Goal: Information Seeking & Learning: Learn about a topic

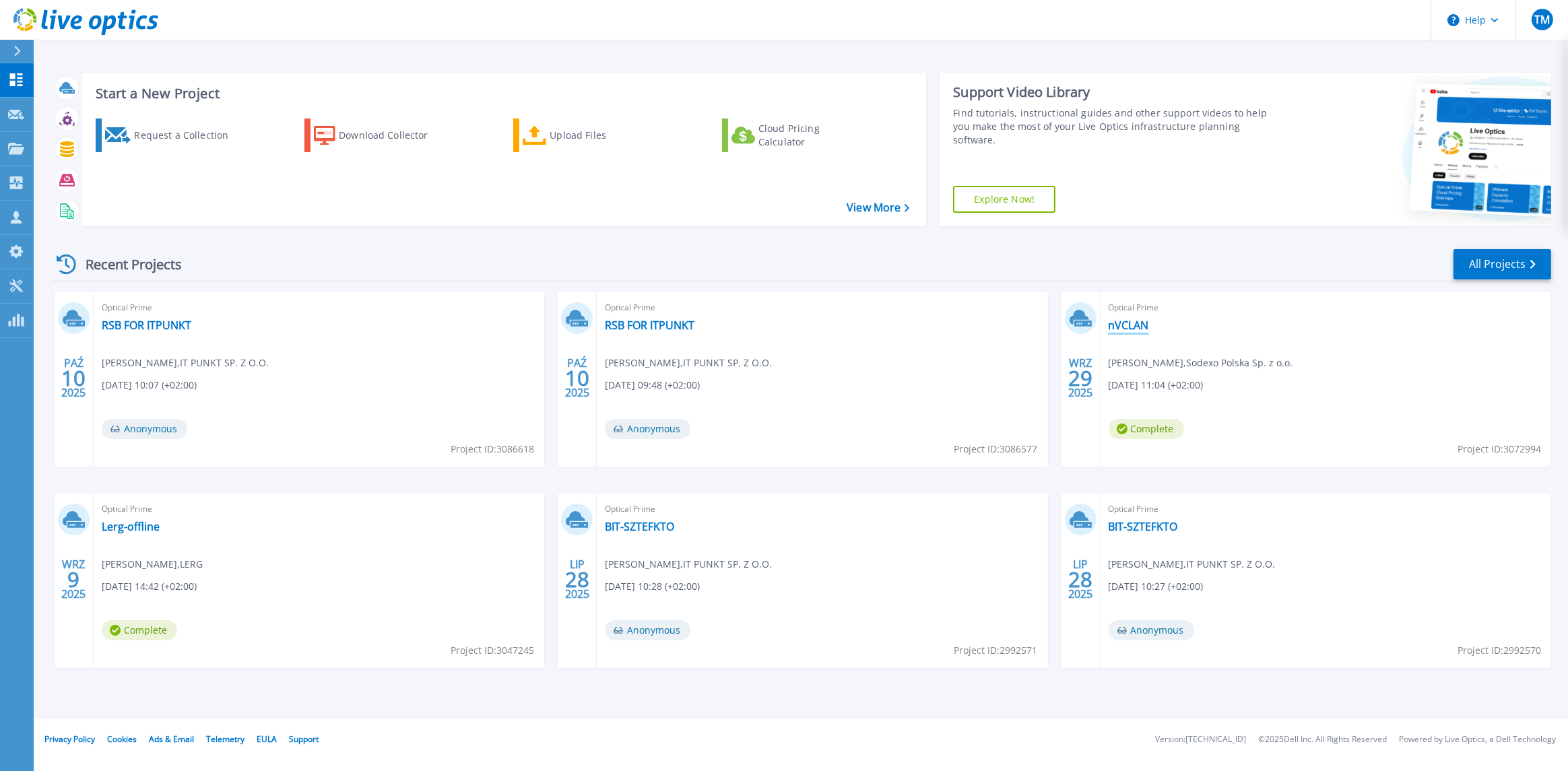
click at [1125, 328] on link "nVCLAN" at bounding box center [1129, 326] width 40 height 14
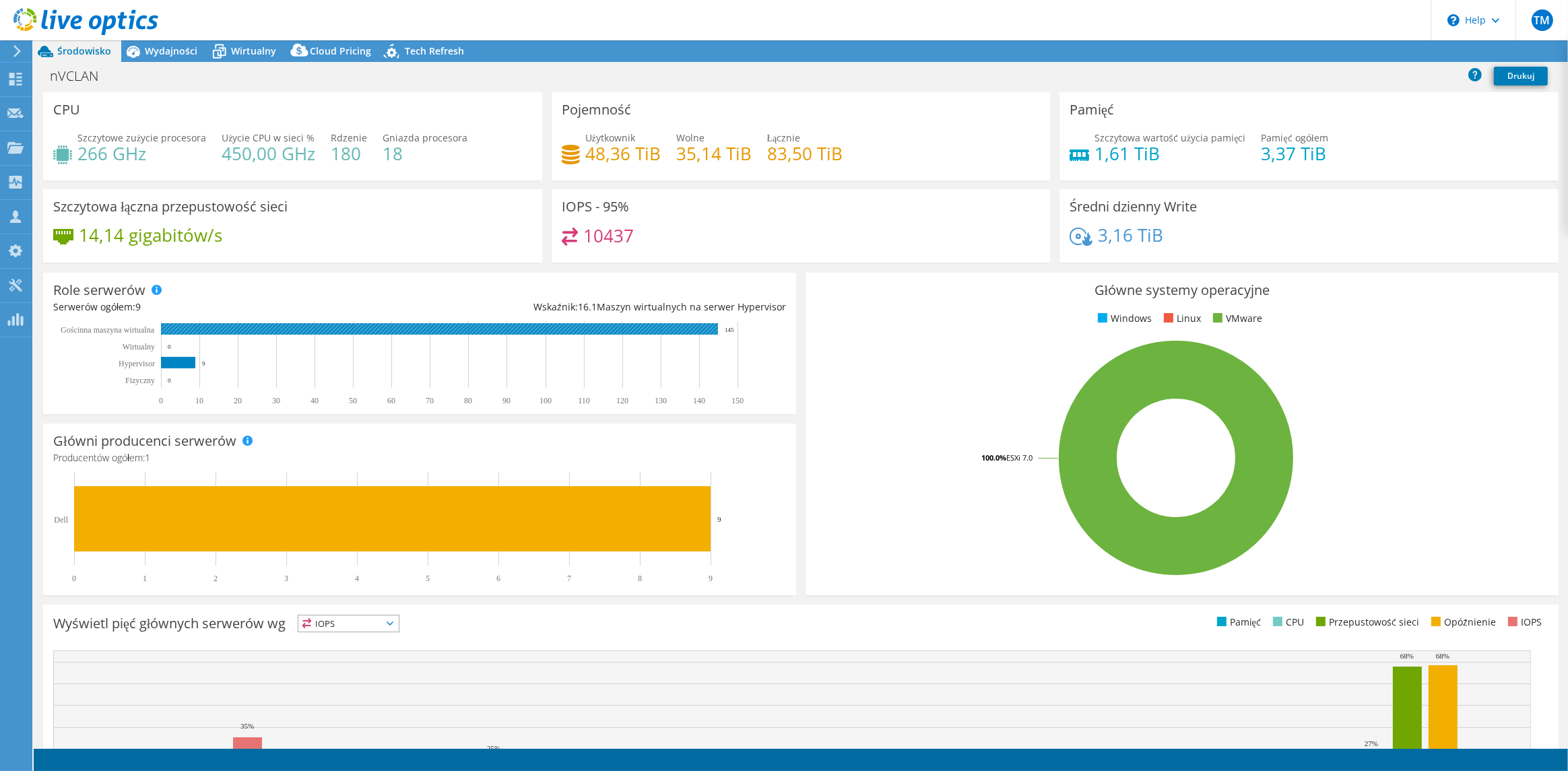
select select "USD"
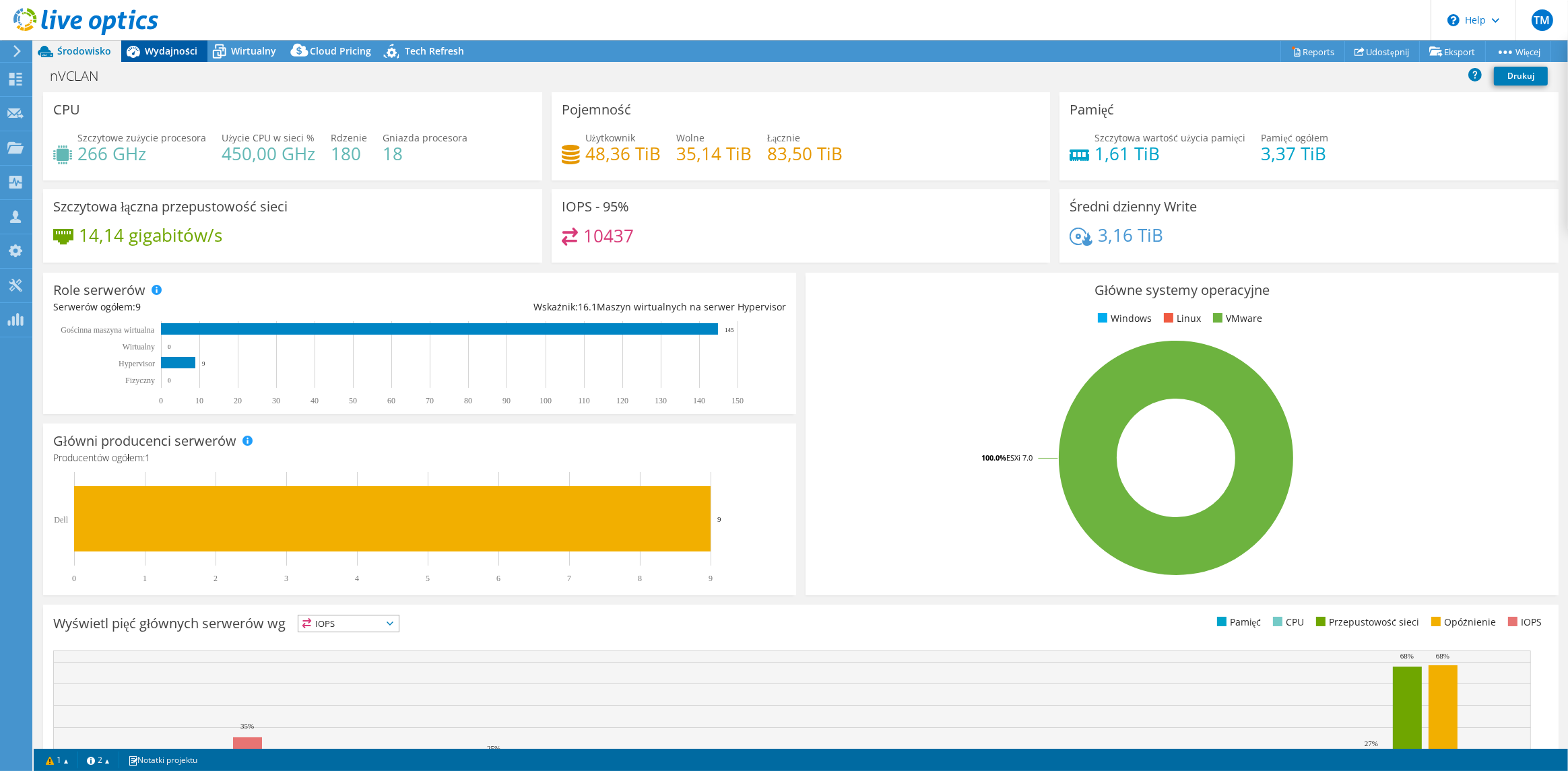
click at [154, 54] on span "Wydajności" at bounding box center [171, 51] width 53 height 13
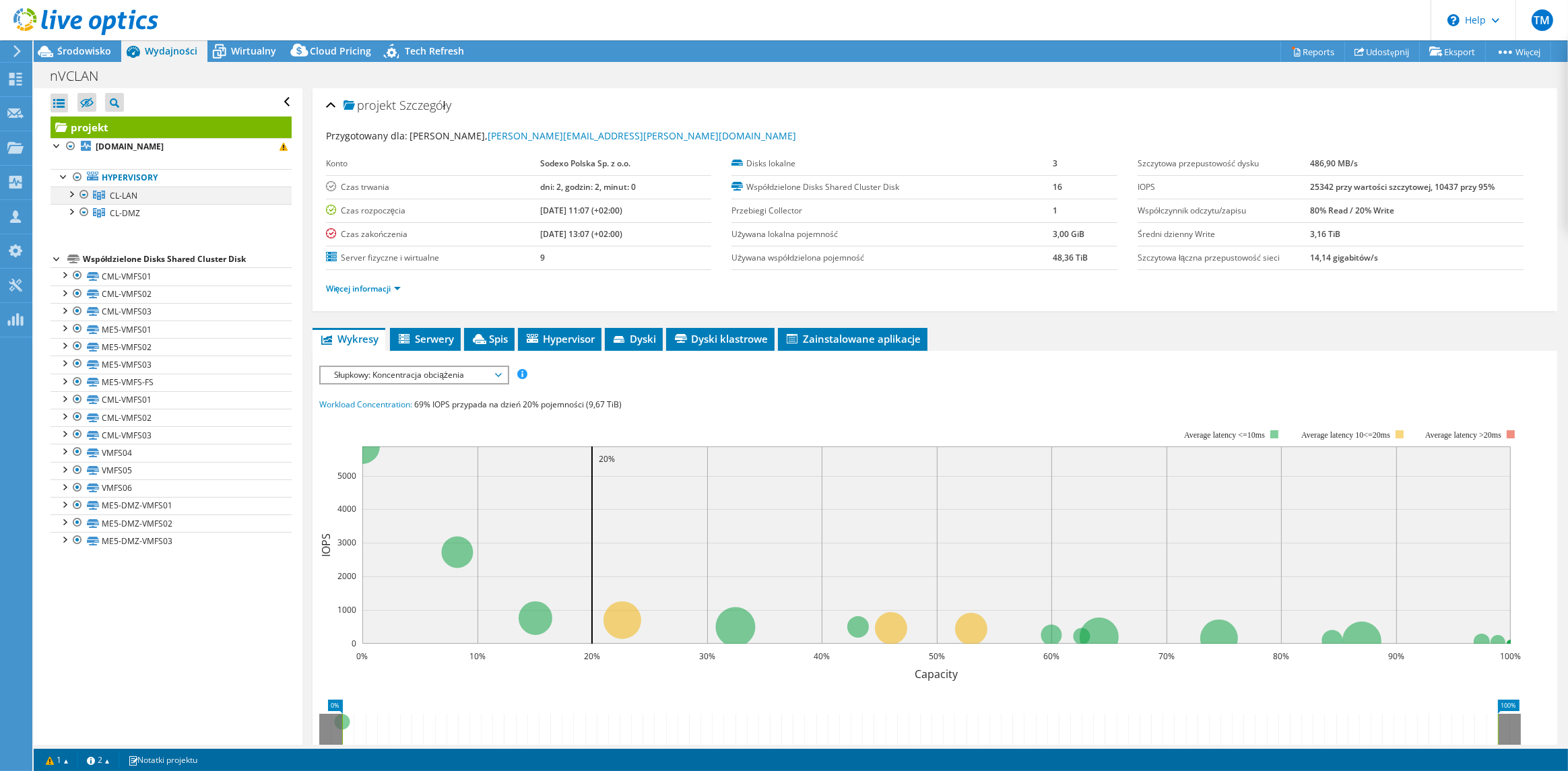
click at [72, 194] on div at bounding box center [71, 194] width 14 height 14
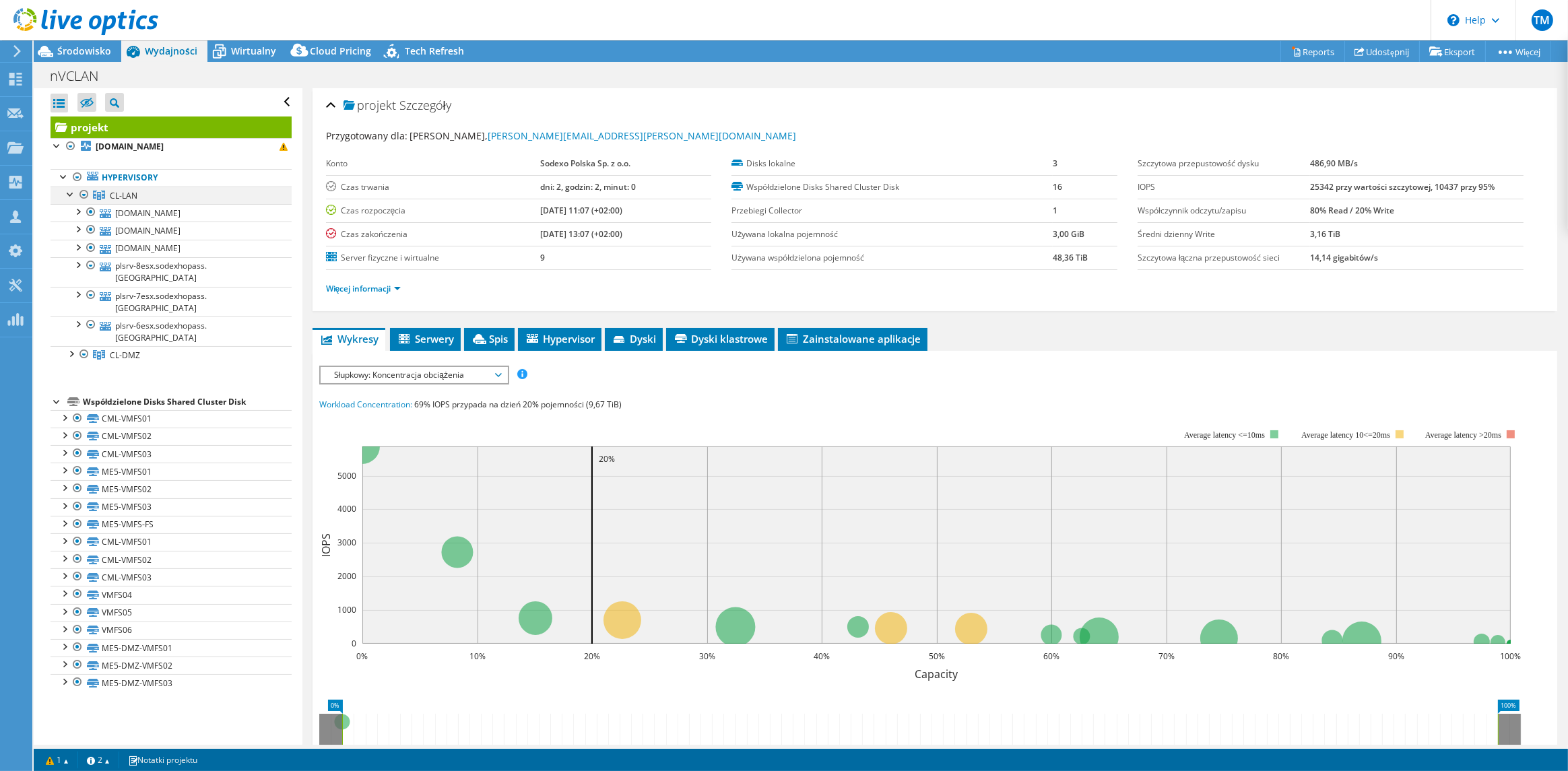
click at [72, 194] on div at bounding box center [71, 194] width 14 height 14
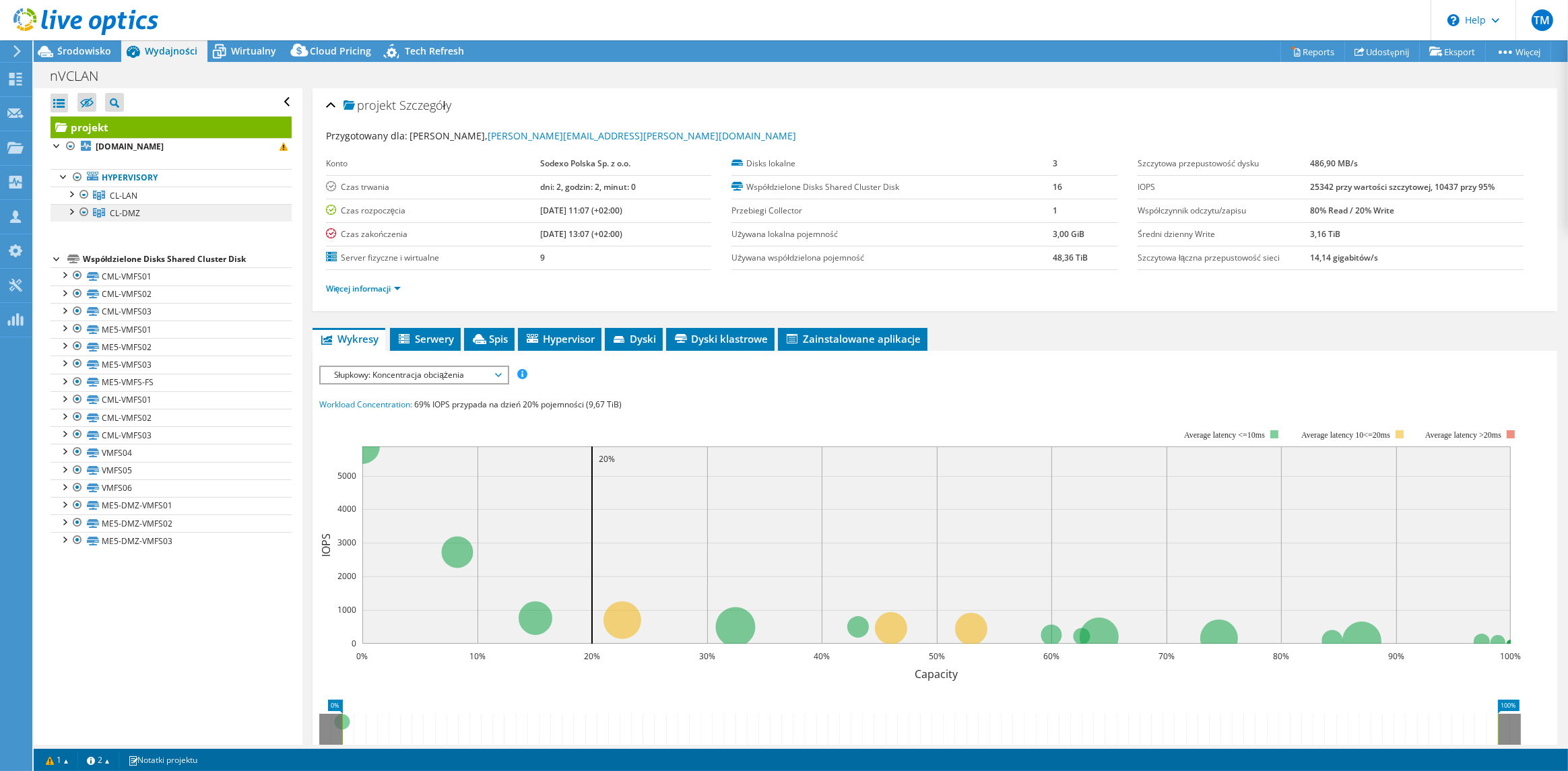
click at [130, 213] on span "CL-DMZ" at bounding box center [125, 213] width 30 height 12
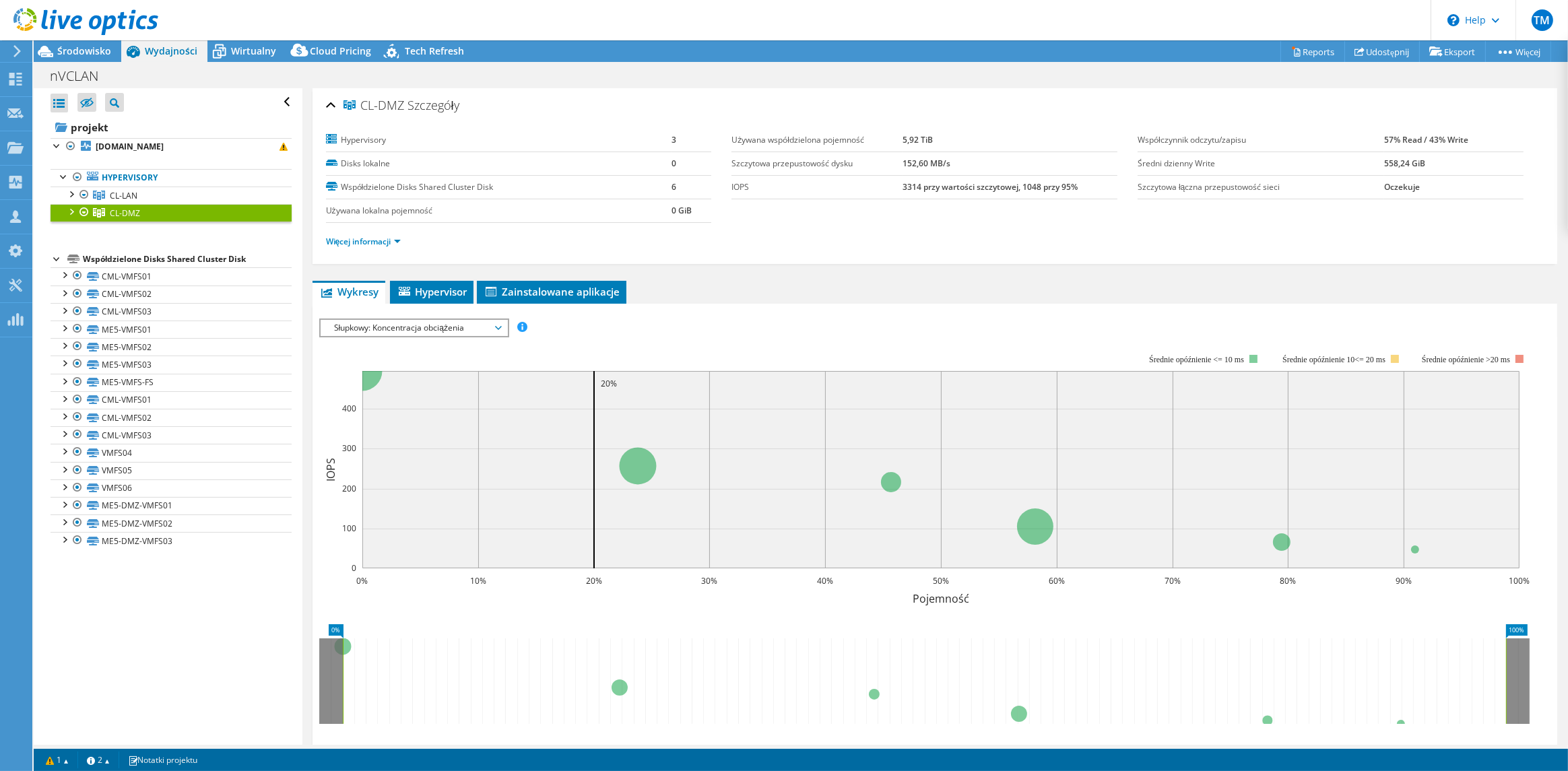
click at [71, 210] on div at bounding box center [71, 211] width 14 height 14
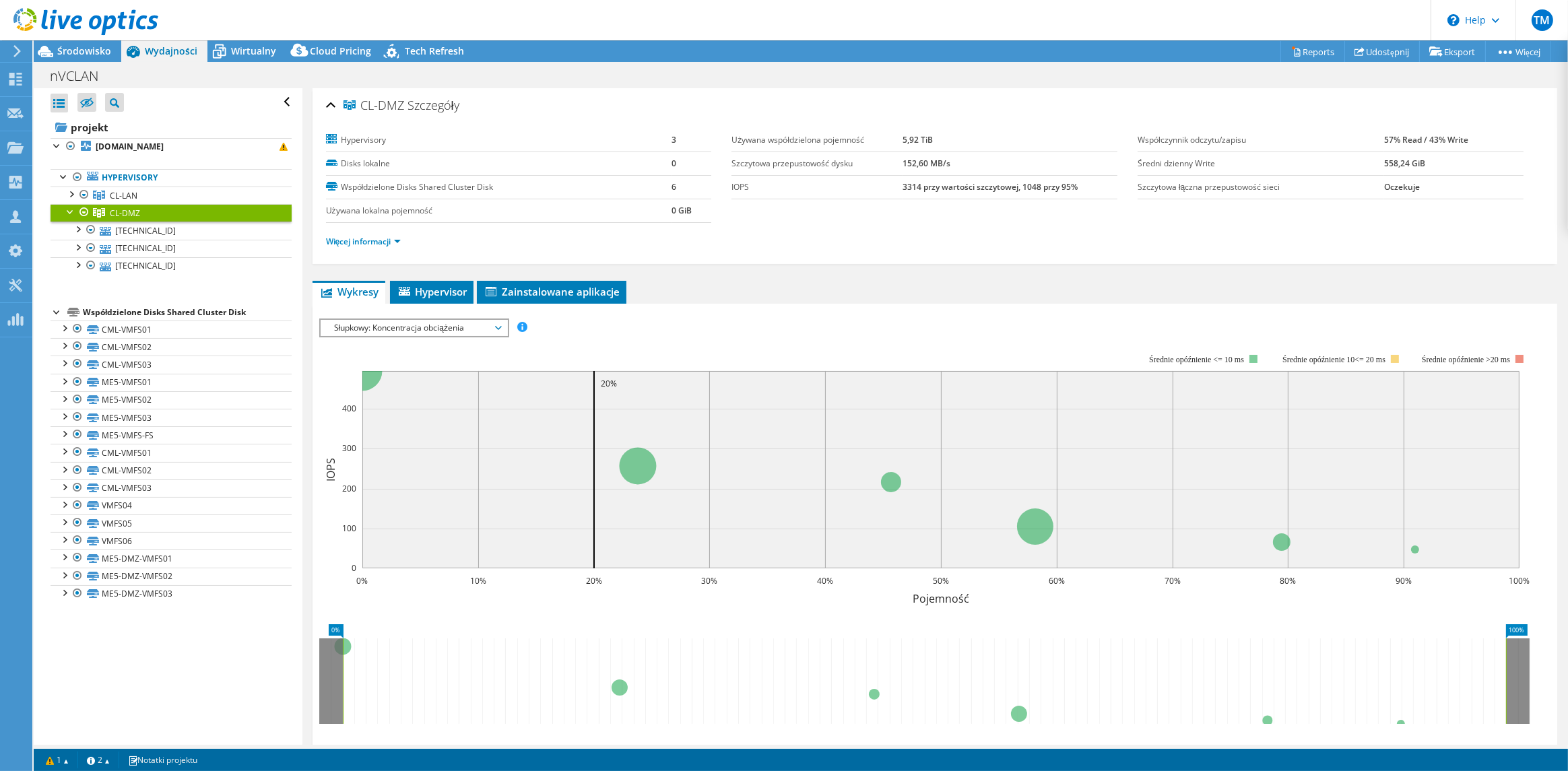
click at [428, 326] on span "Słupkowy: Koncentracja obciążenia" at bounding box center [414, 328] width 173 height 16
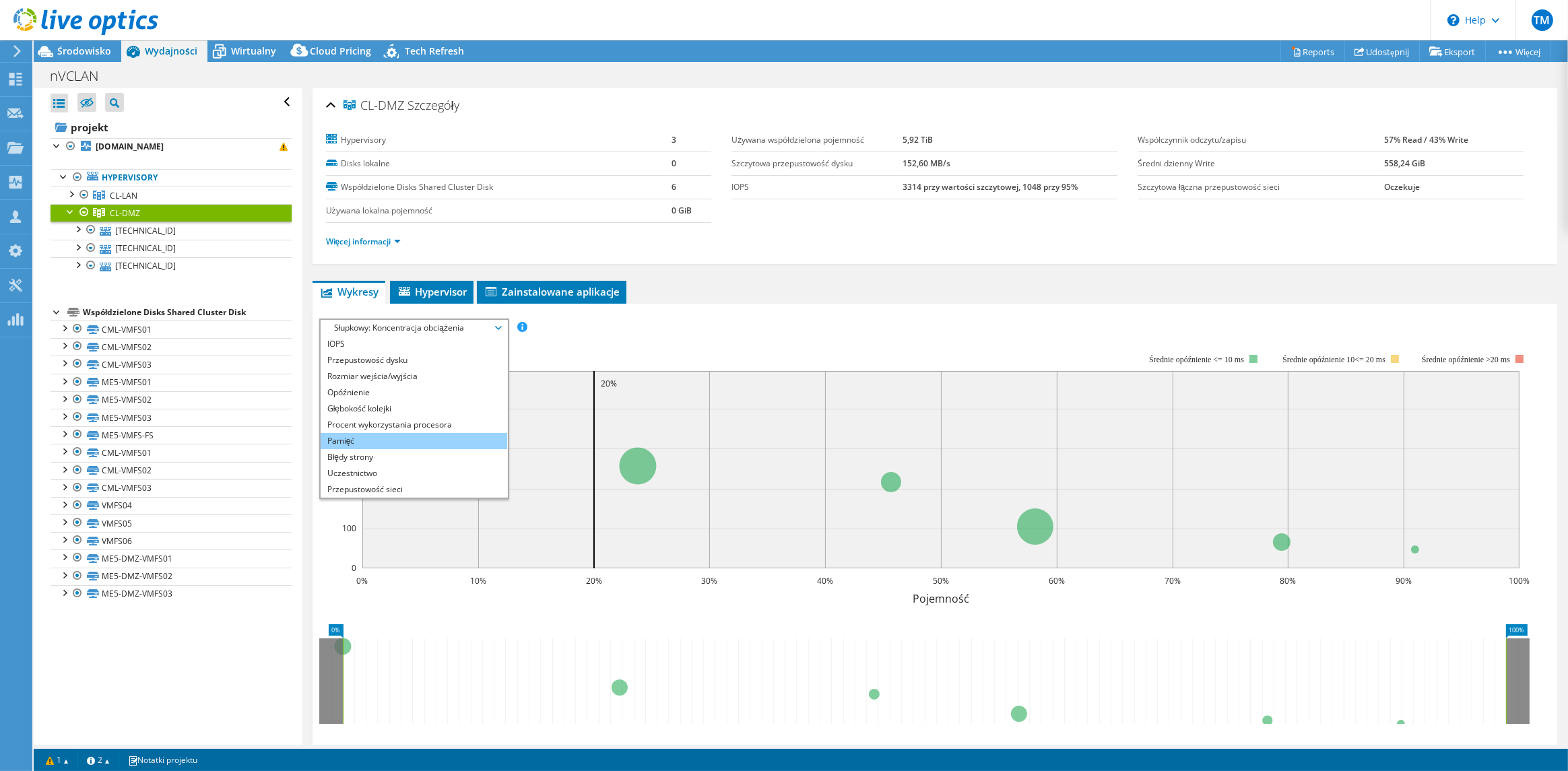
click at [369, 440] on li "Pamięć" at bounding box center [414, 441] width 187 height 16
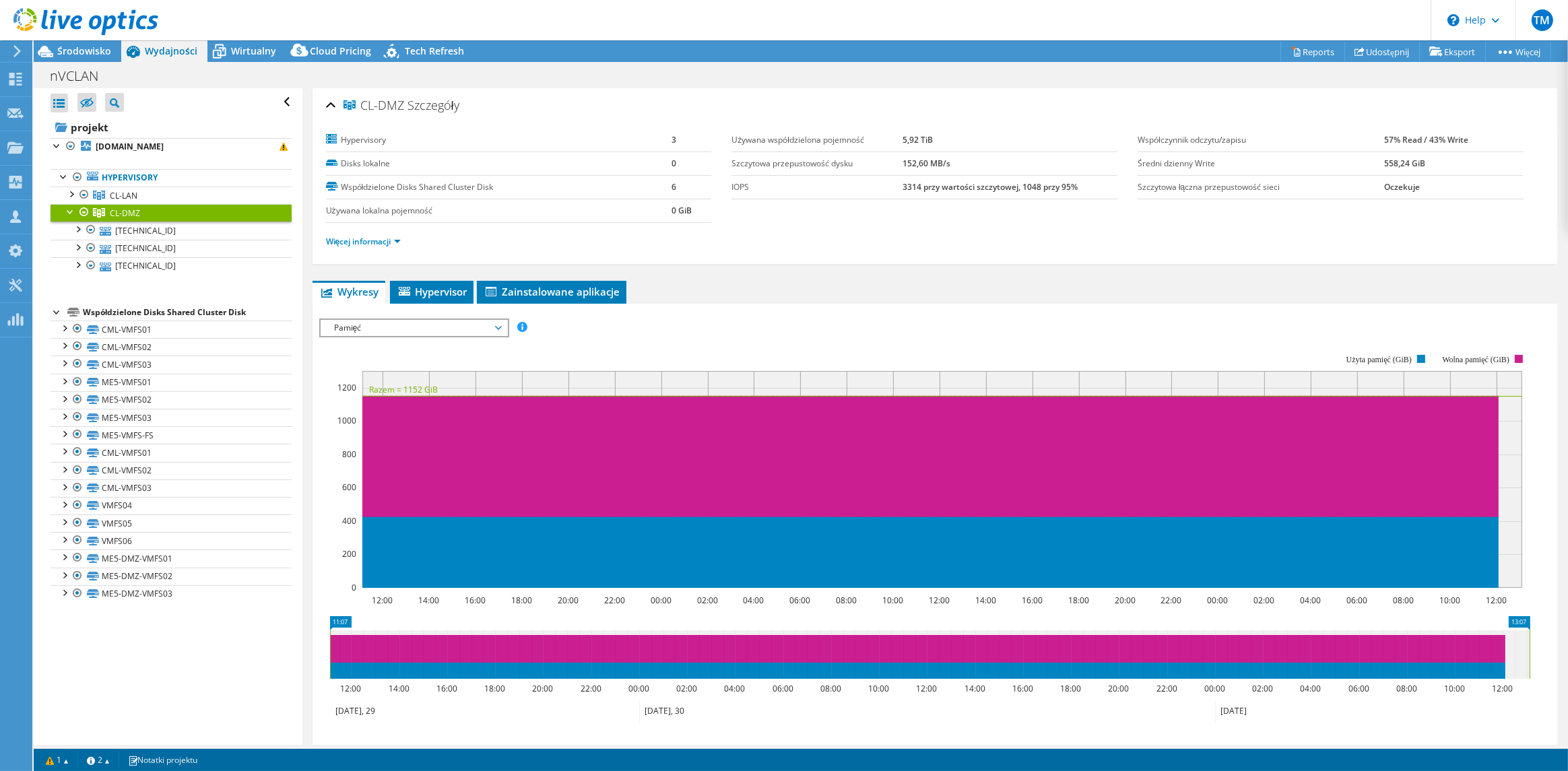
click at [384, 328] on span "Pamięć" at bounding box center [414, 328] width 173 height 16
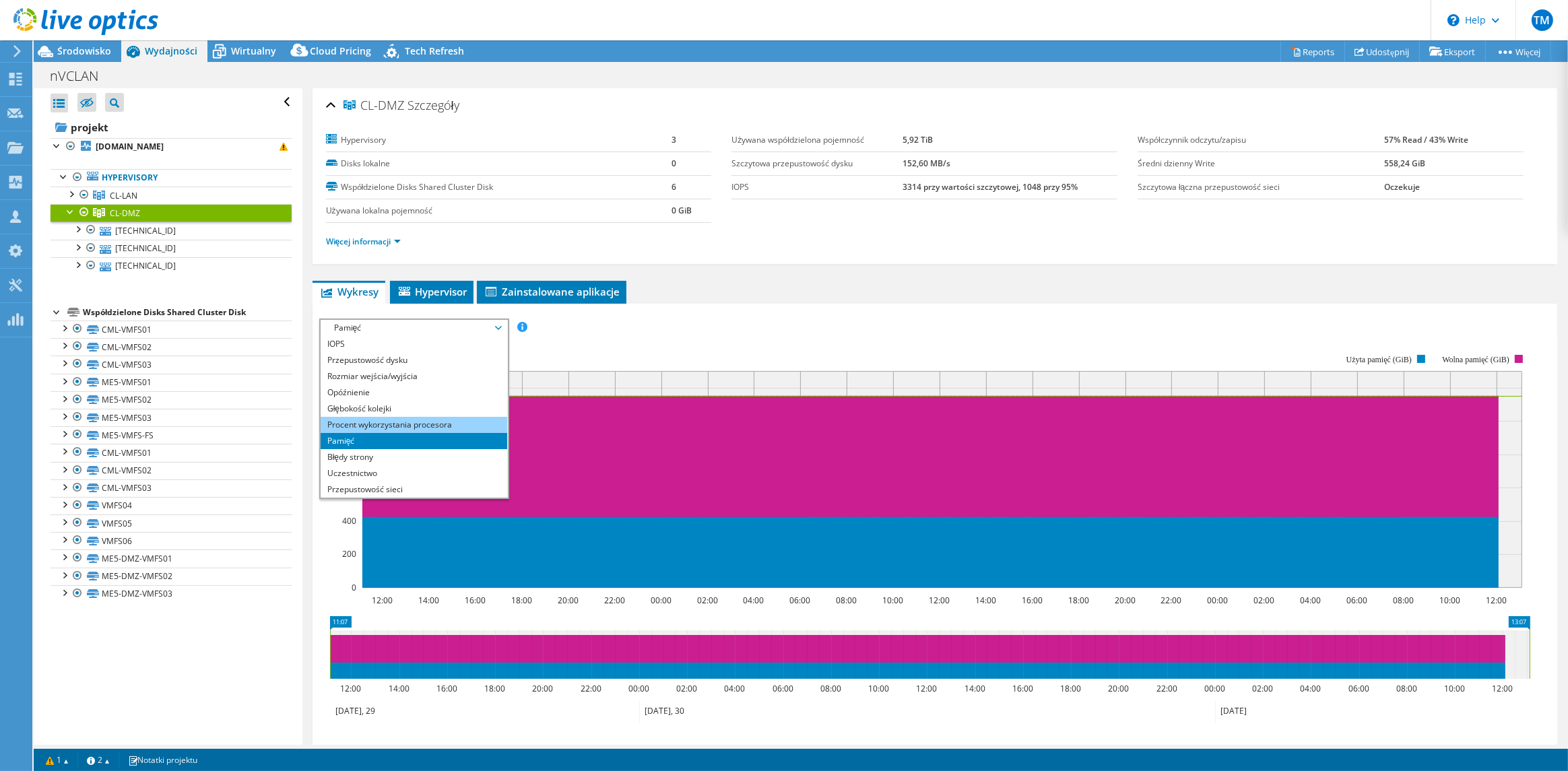
click at [402, 421] on li "Procent wykorzystania procesora" at bounding box center [414, 426] width 187 height 16
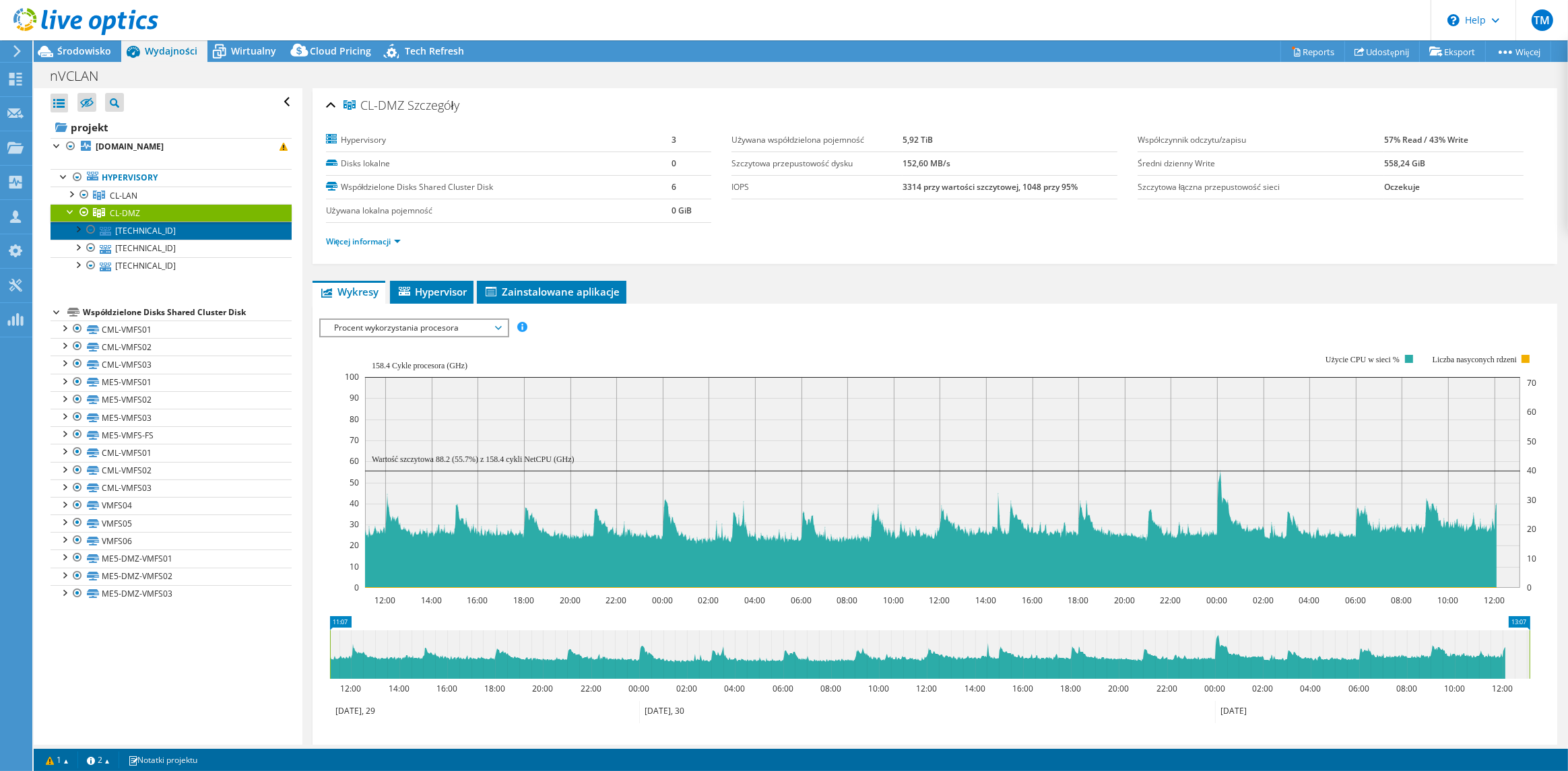
click at [144, 233] on link "10.48.12.211" at bounding box center [171, 231] width 241 height 18
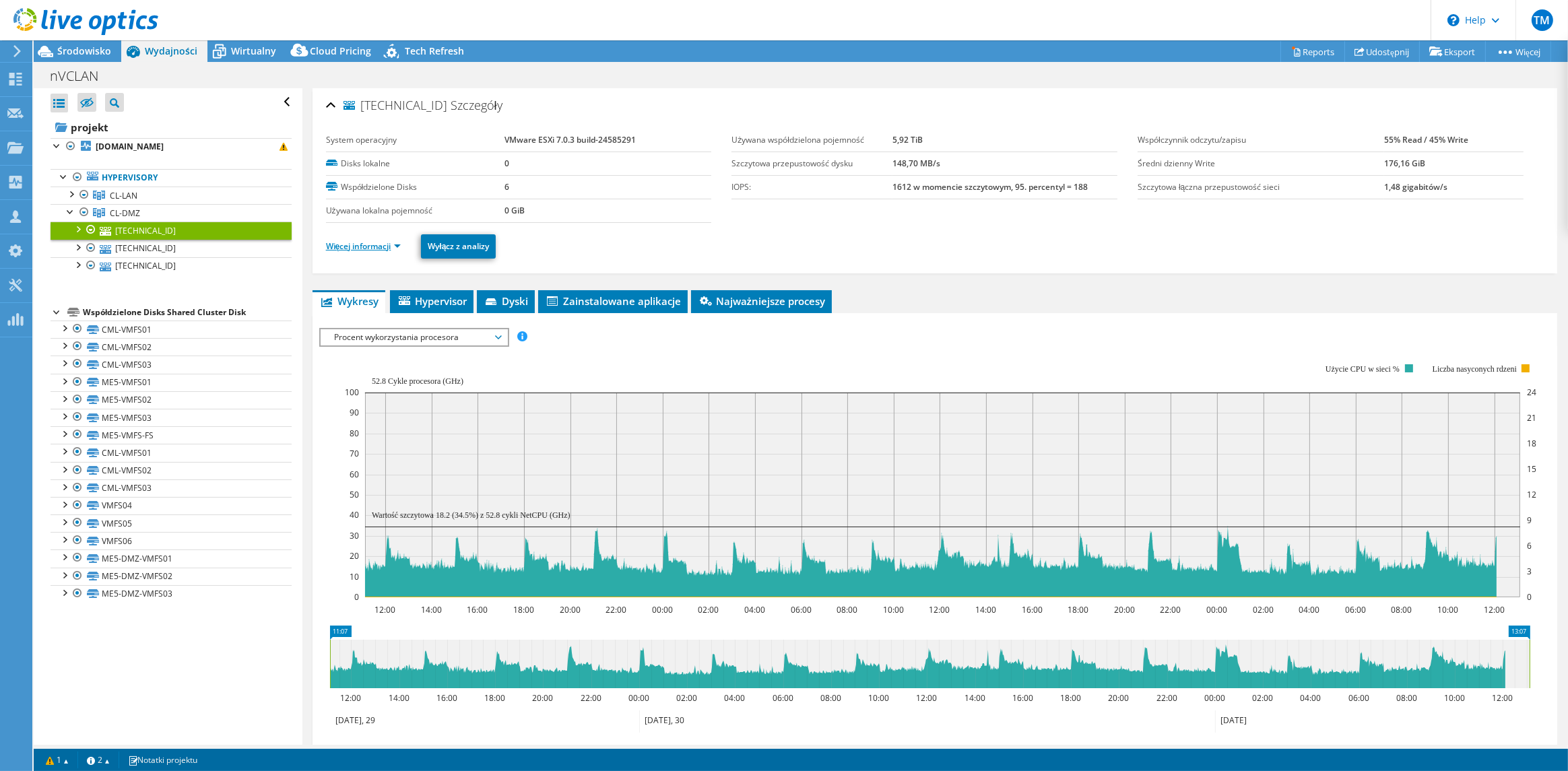
click at [398, 242] on link "Więcej informacji" at bounding box center [364, 246] width 75 height 12
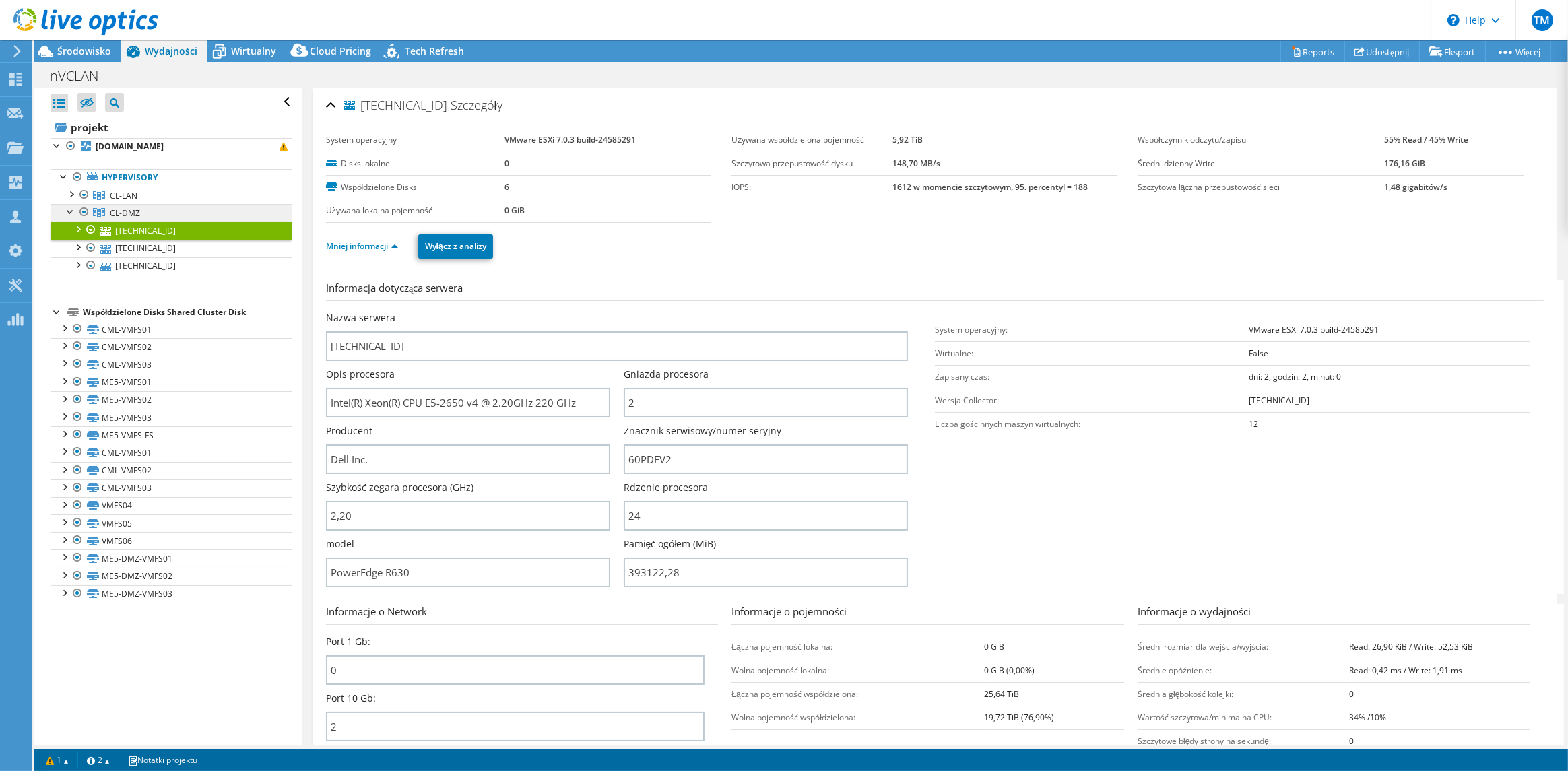
click at [138, 212] on span "CL-DMZ" at bounding box center [125, 213] width 30 height 12
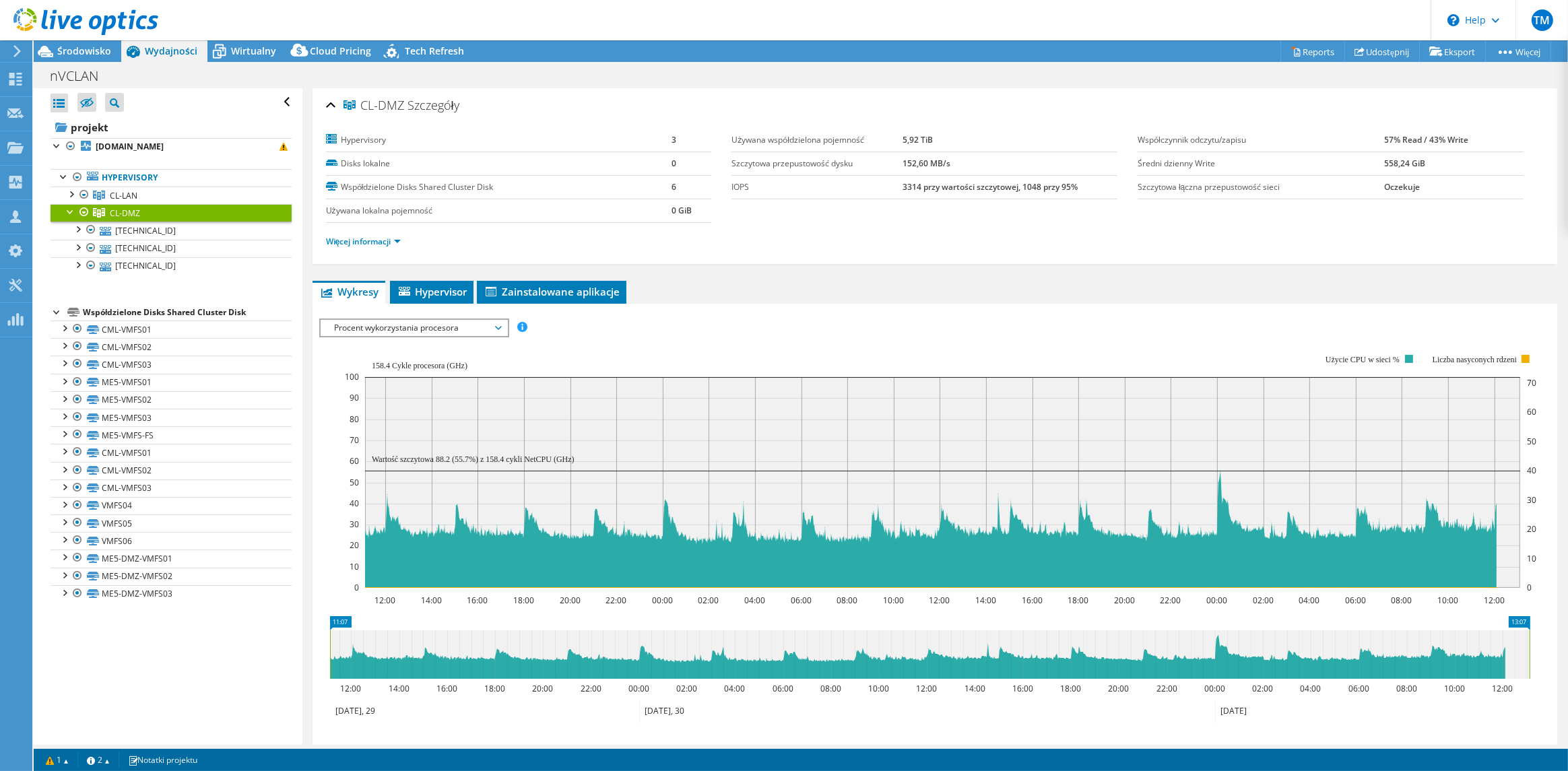
click at [460, 325] on span "Procent wykorzystania procesora" at bounding box center [414, 328] width 173 height 16
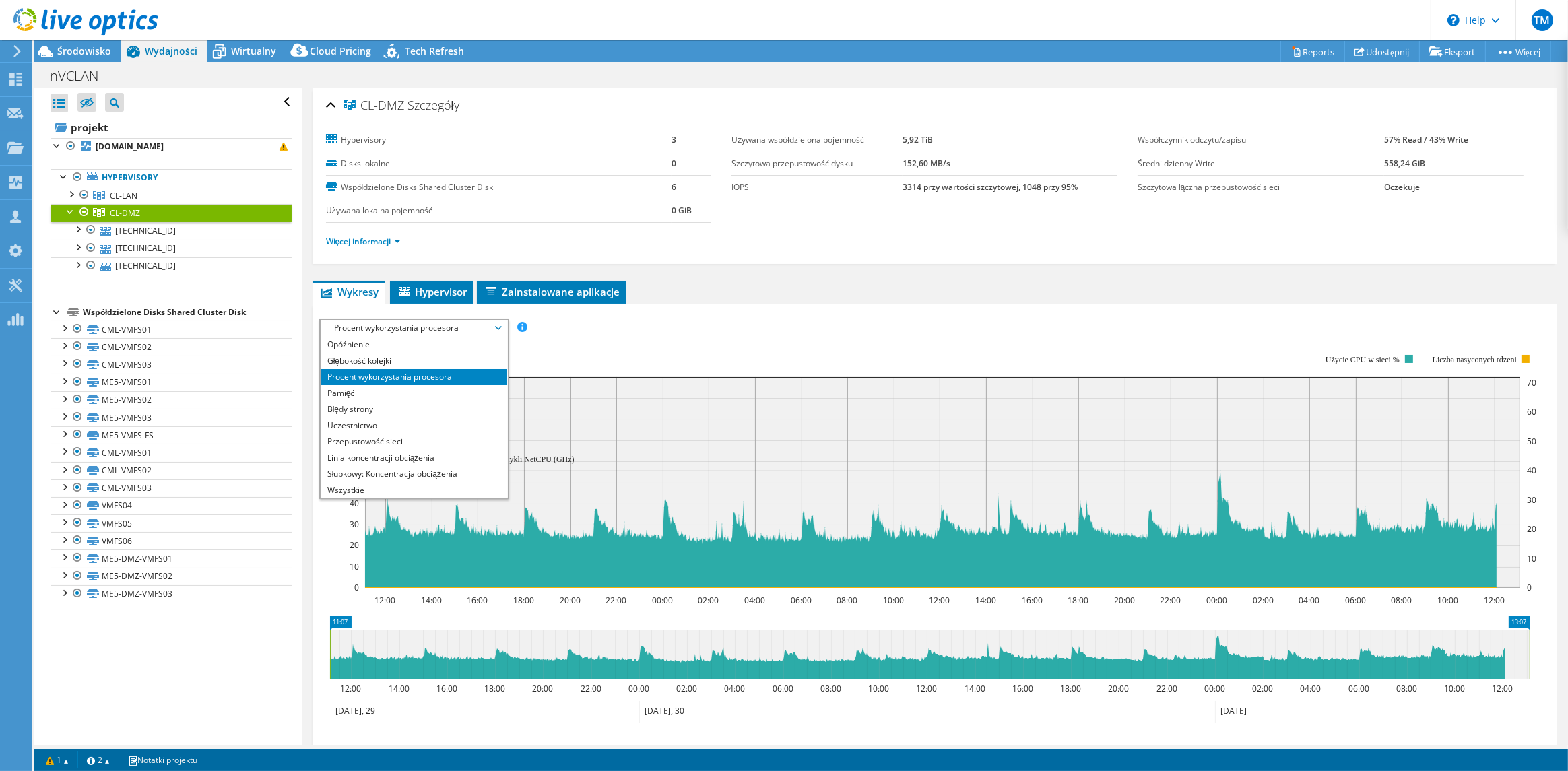
scroll to position [29, 0]
click at [348, 359] on li "Opóźnienie" at bounding box center [414, 363] width 187 height 16
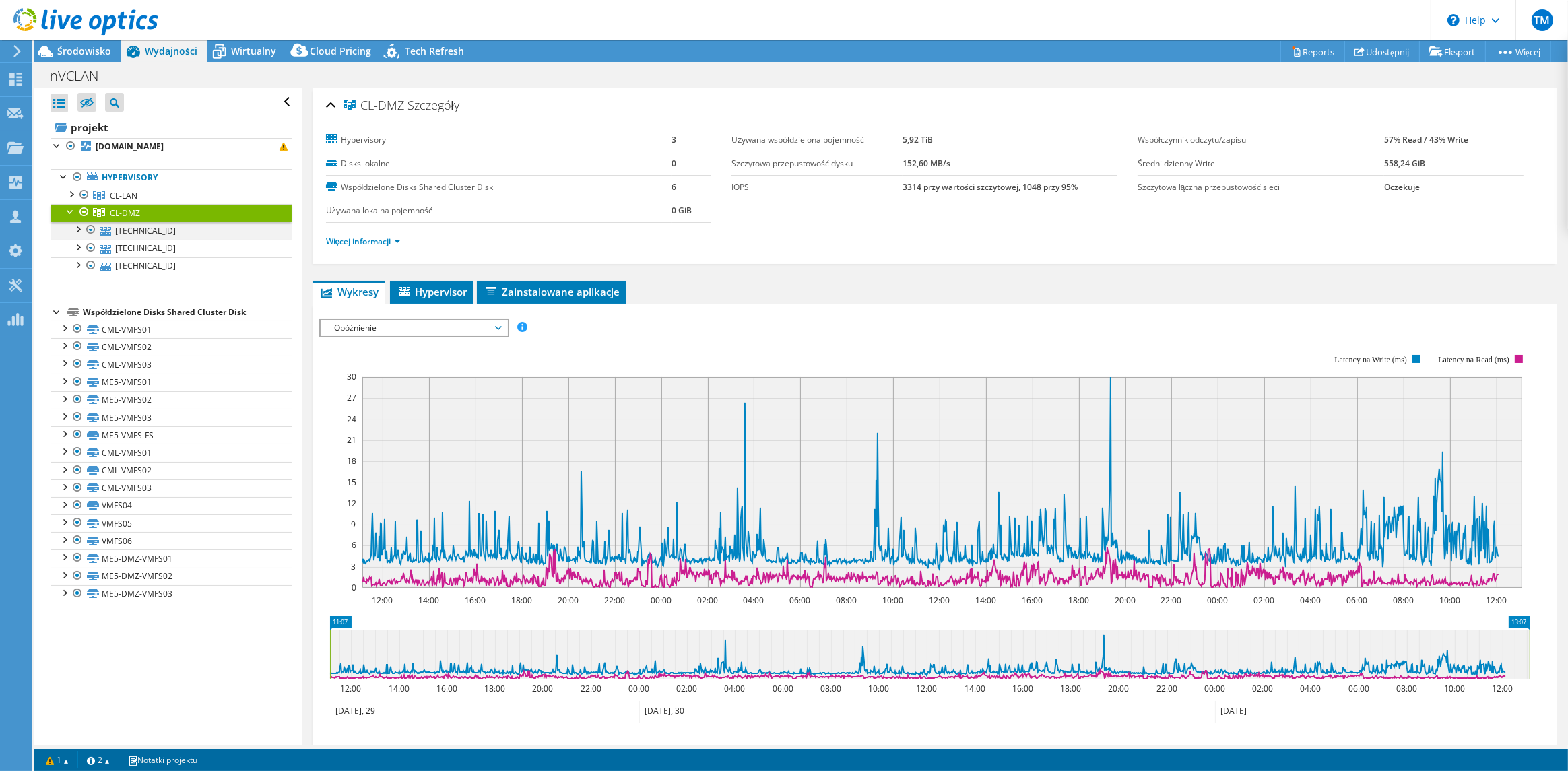
click at [80, 228] on div at bounding box center [77, 228] width 14 height 14
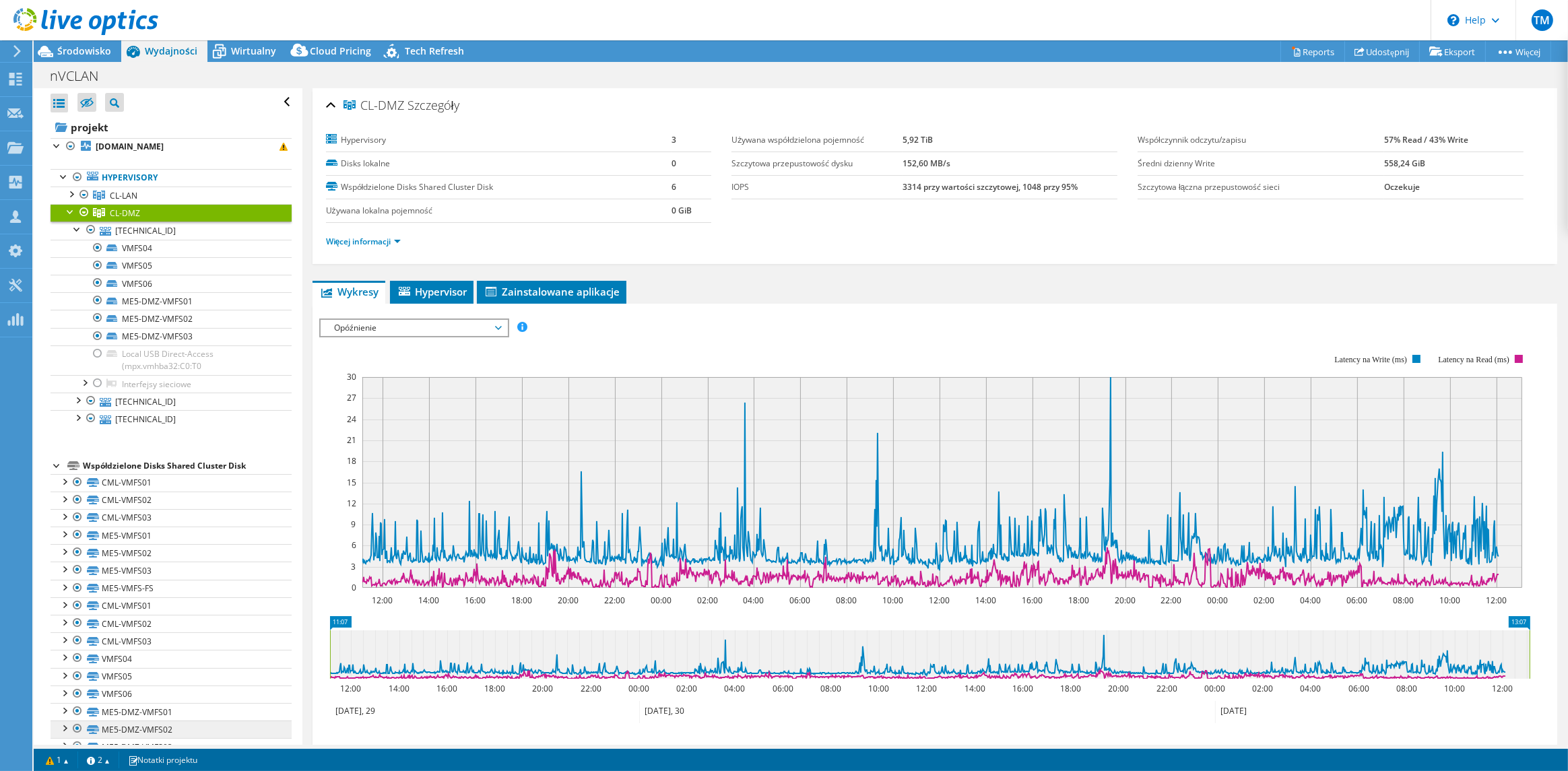
scroll to position [25, 0]
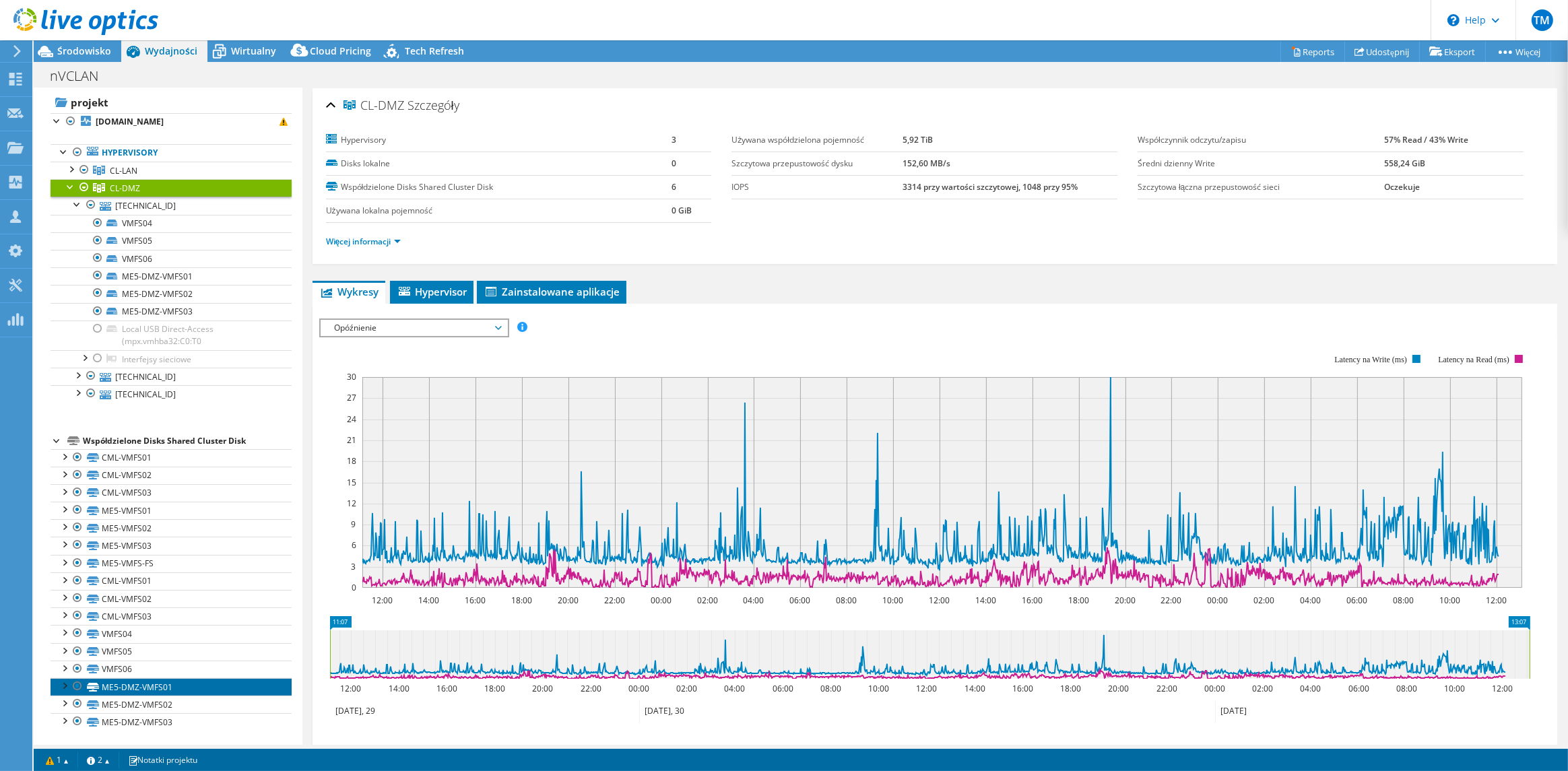
click at [166, 686] on link "ME5-DMZ-VMFS01" at bounding box center [171, 688] width 241 height 18
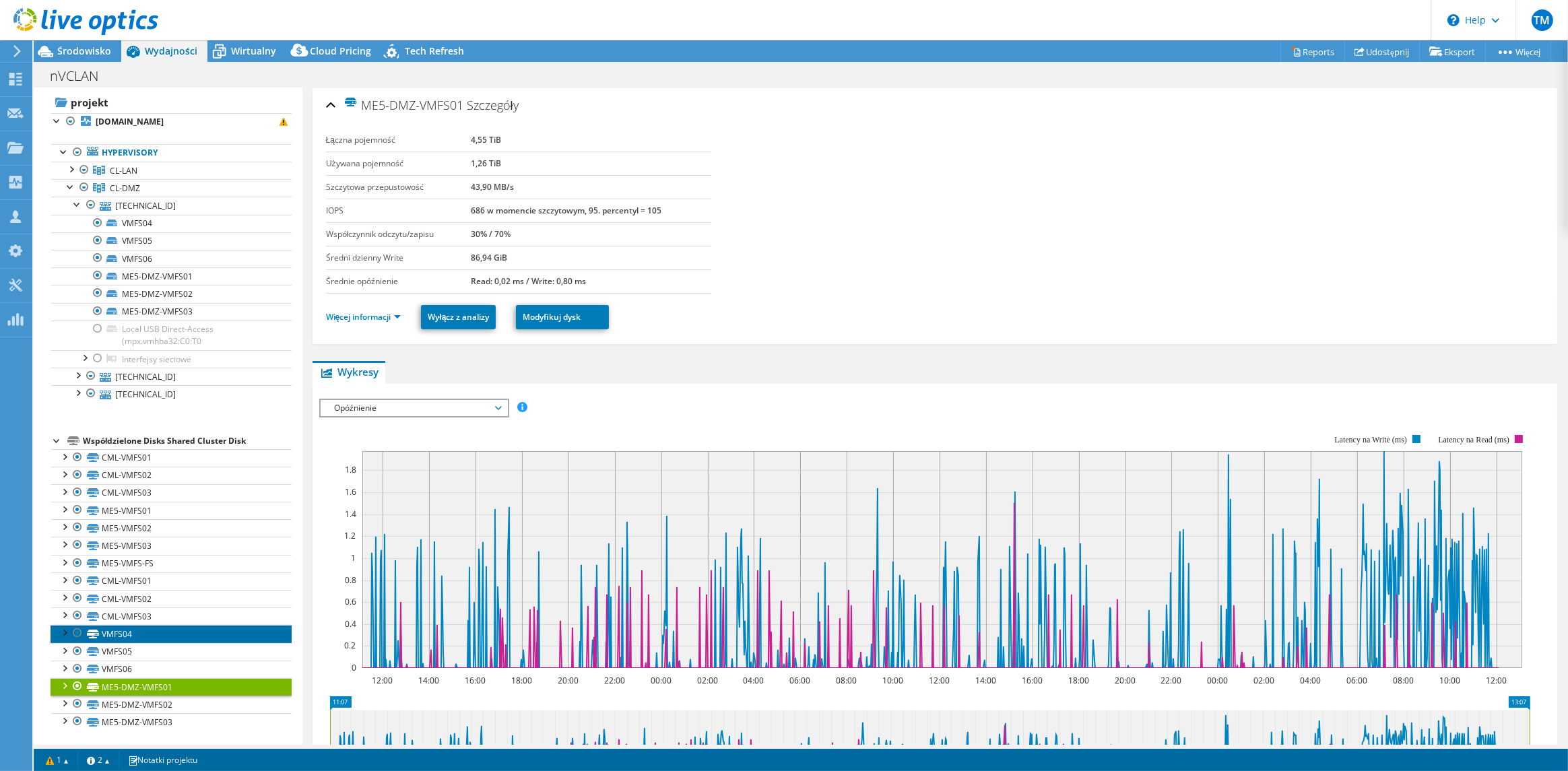
click at [135, 632] on link "VMFS04" at bounding box center [171, 634] width 241 height 18
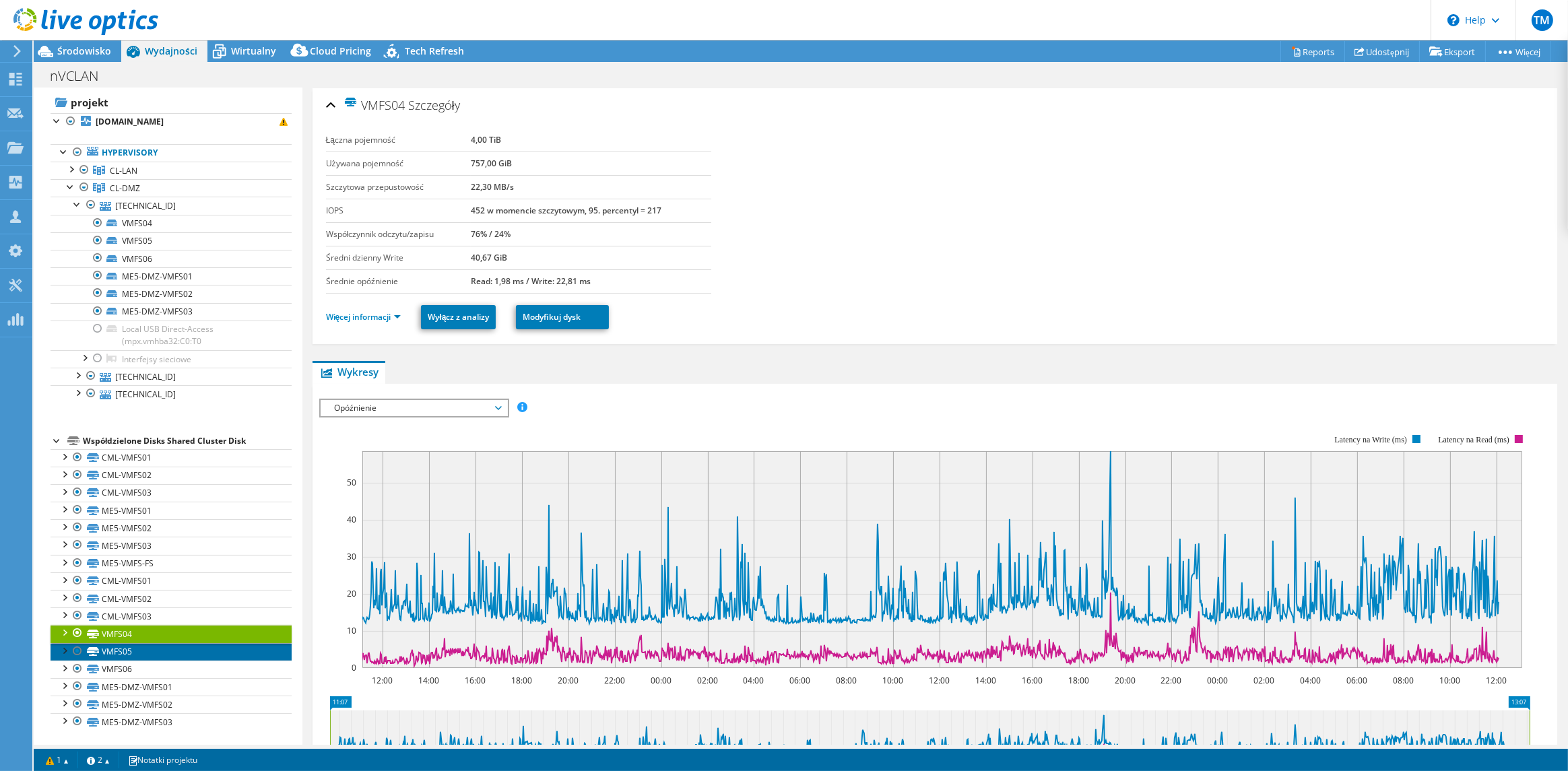
click at [142, 653] on link "VMFS05" at bounding box center [171, 652] width 241 height 18
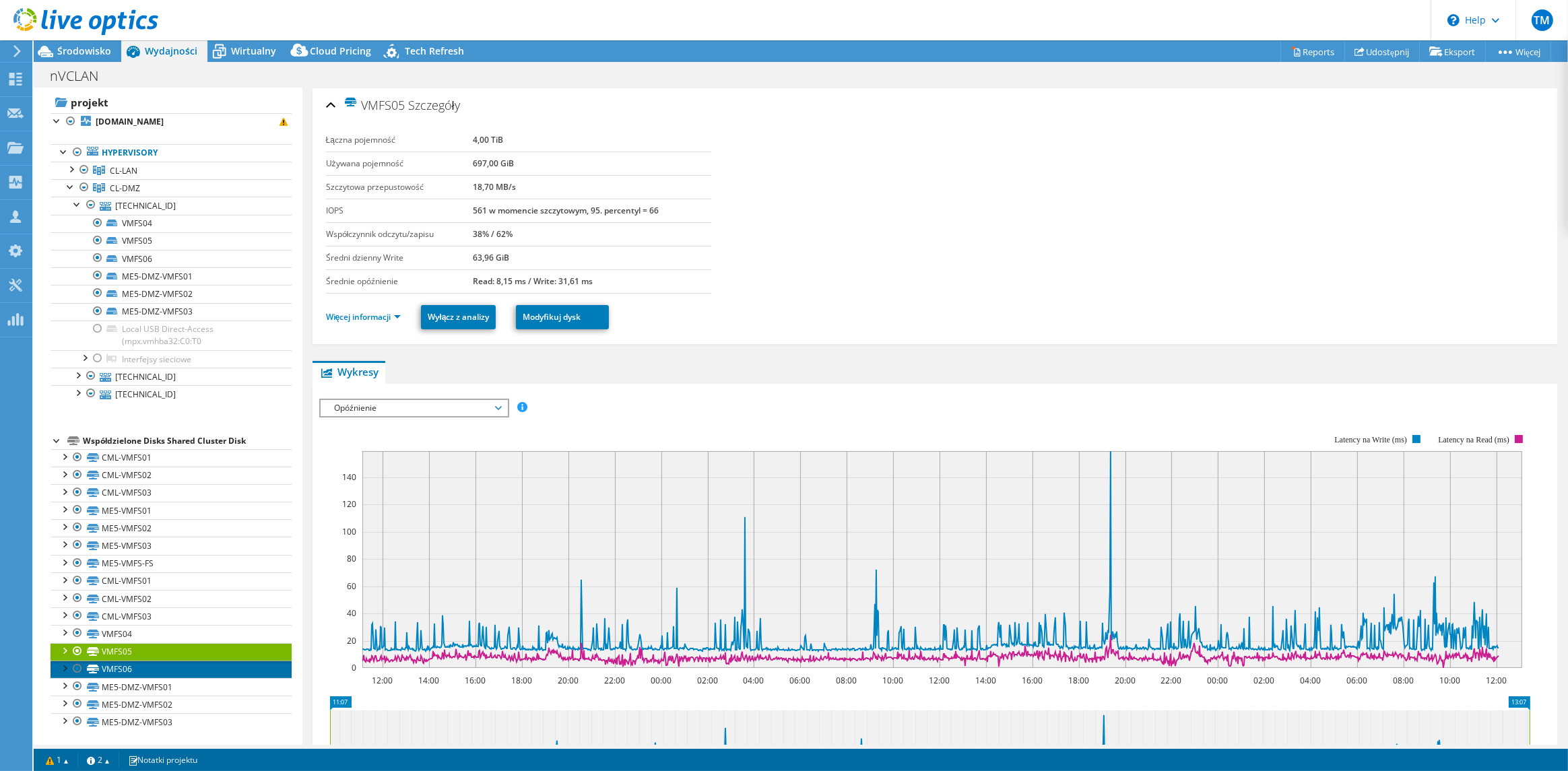
click at [135, 670] on link "VMFS06" at bounding box center [171, 670] width 241 height 18
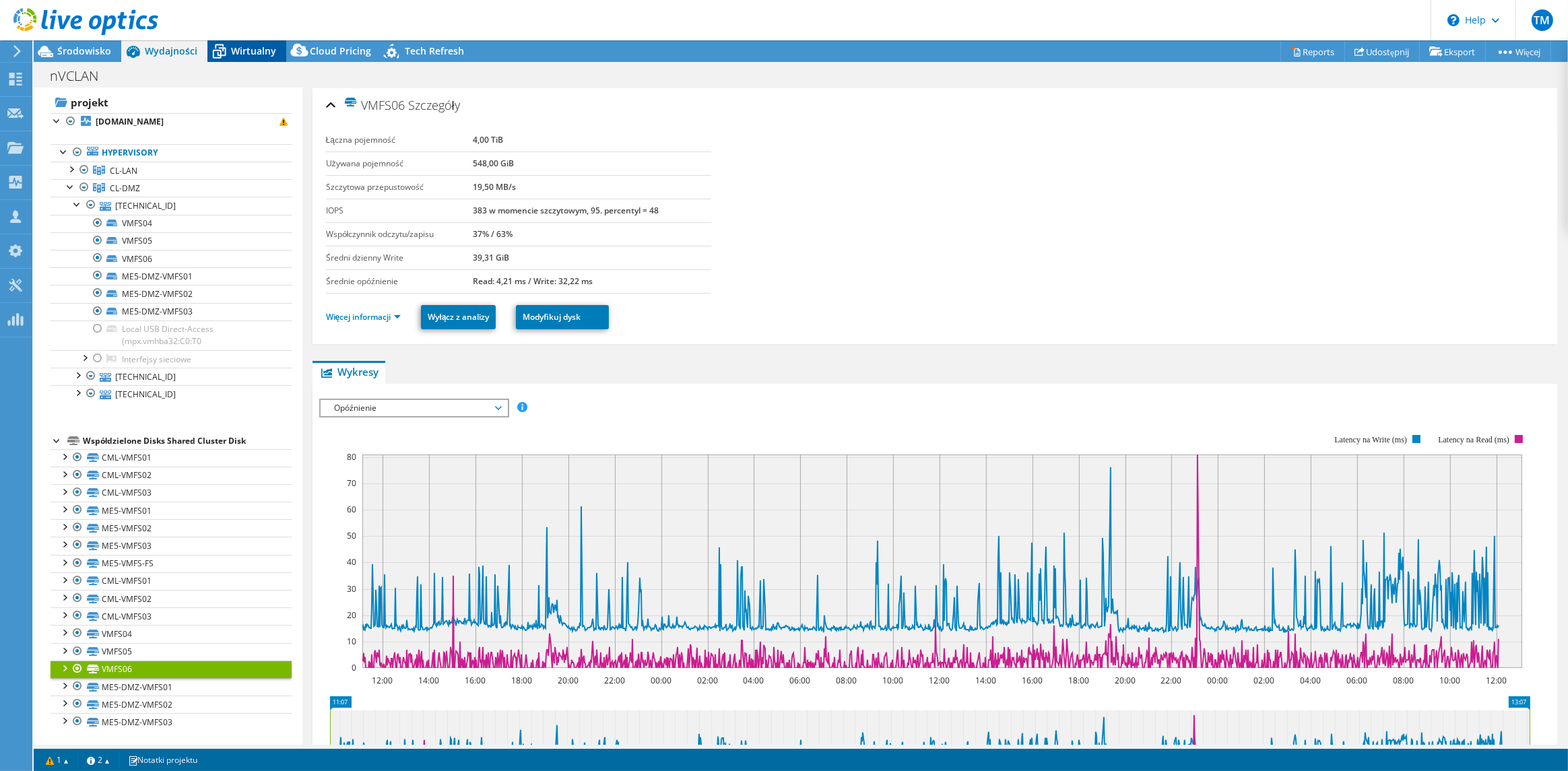
click at [235, 49] on span "Wirtualny" at bounding box center [254, 51] width 45 height 13
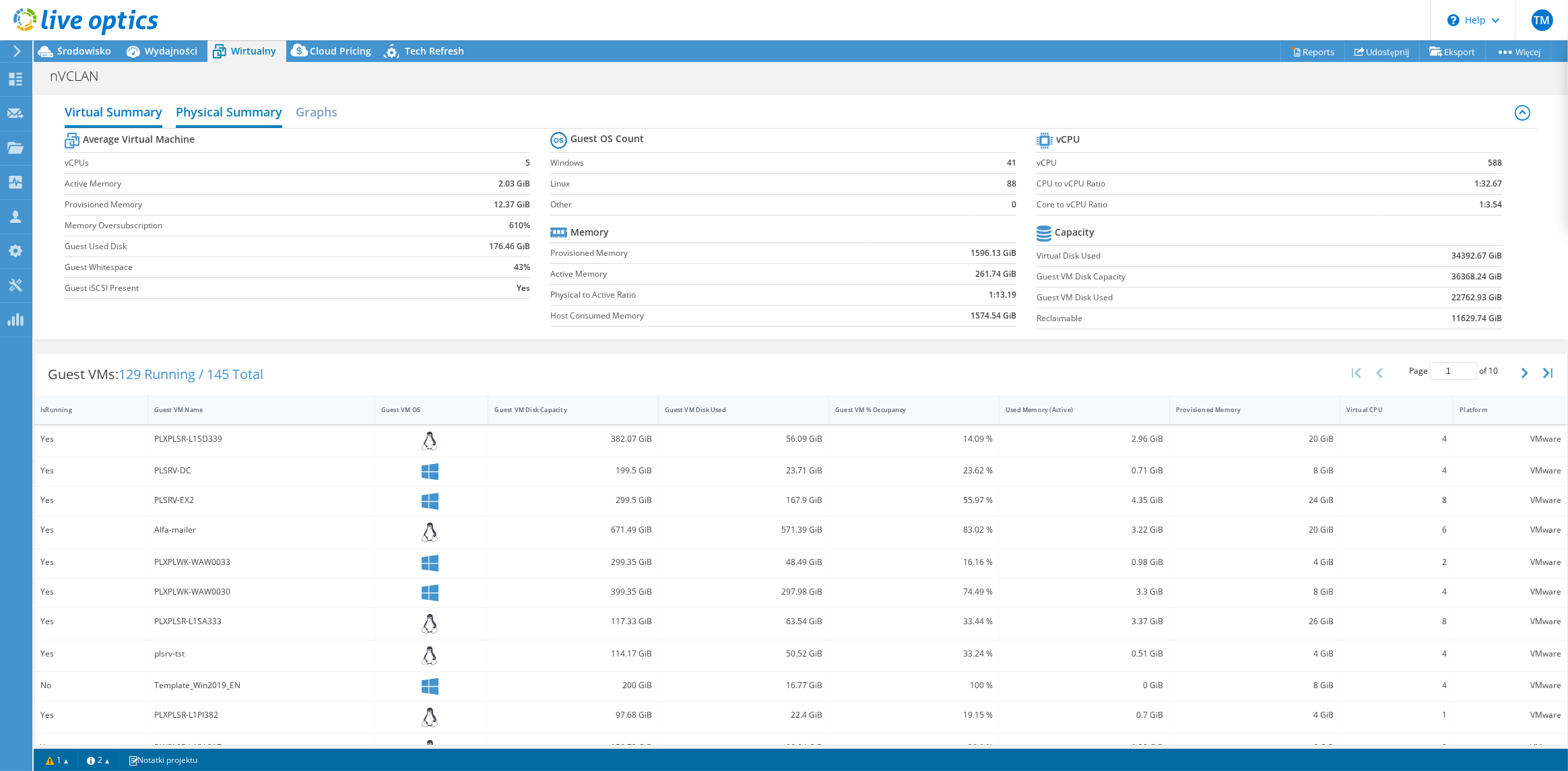
click at [248, 112] on h2 "Physical Summary" at bounding box center [229, 113] width 107 height 29
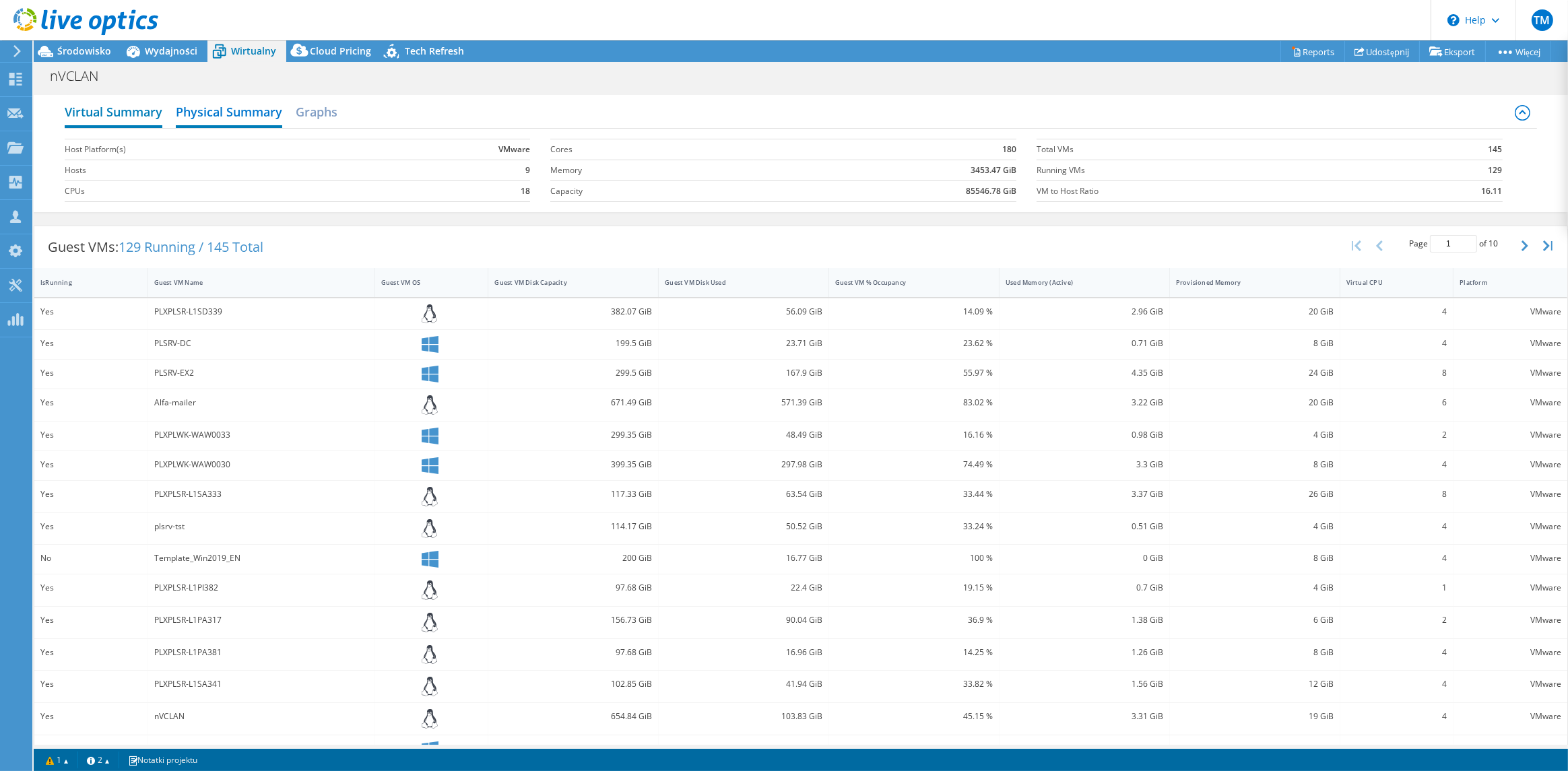
click at [135, 109] on h2 "Virtual Summary" at bounding box center [114, 113] width 98 height 29
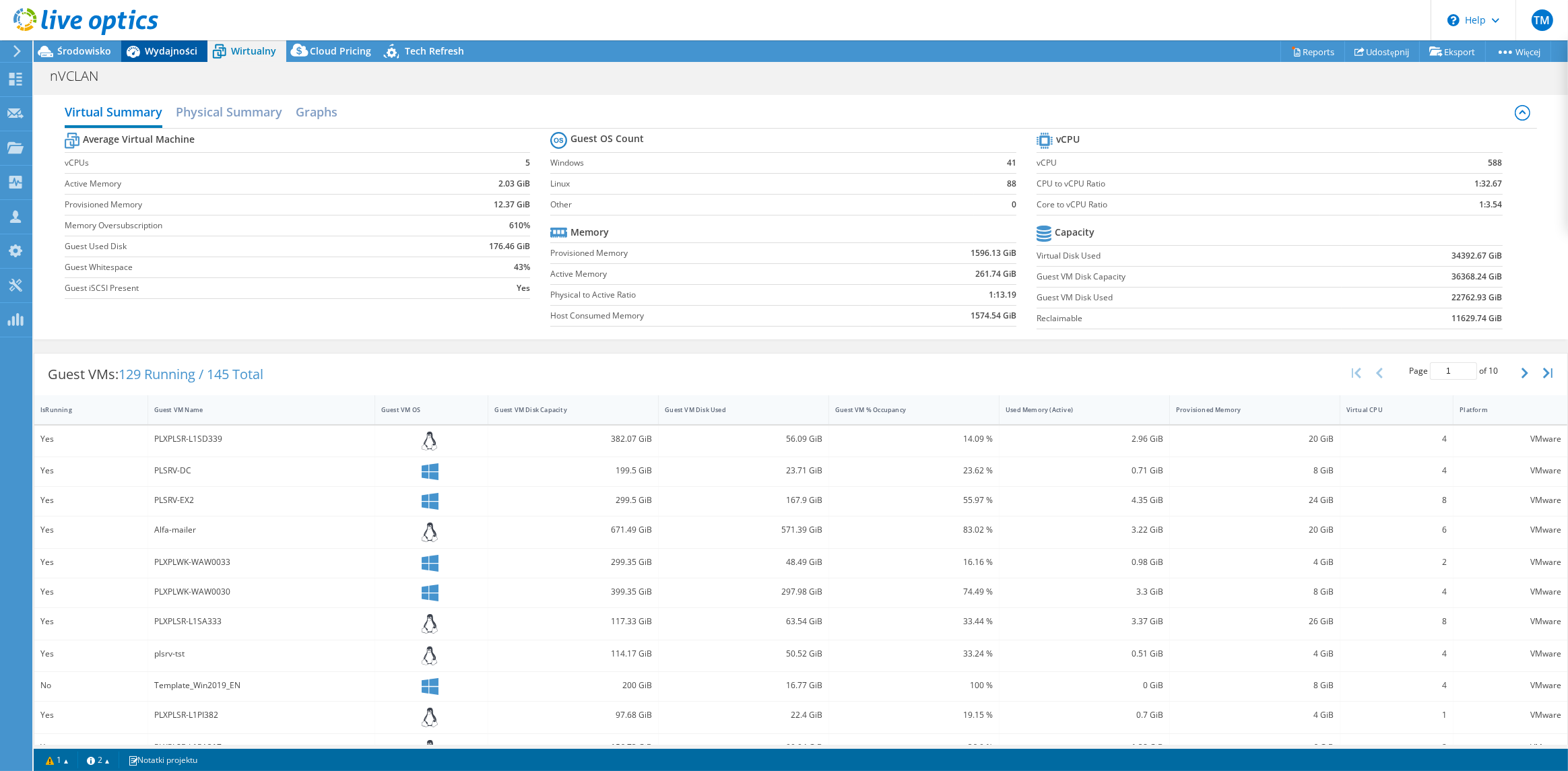
click at [182, 51] on span "Wydajności" at bounding box center [171, 51] width 53 height 13
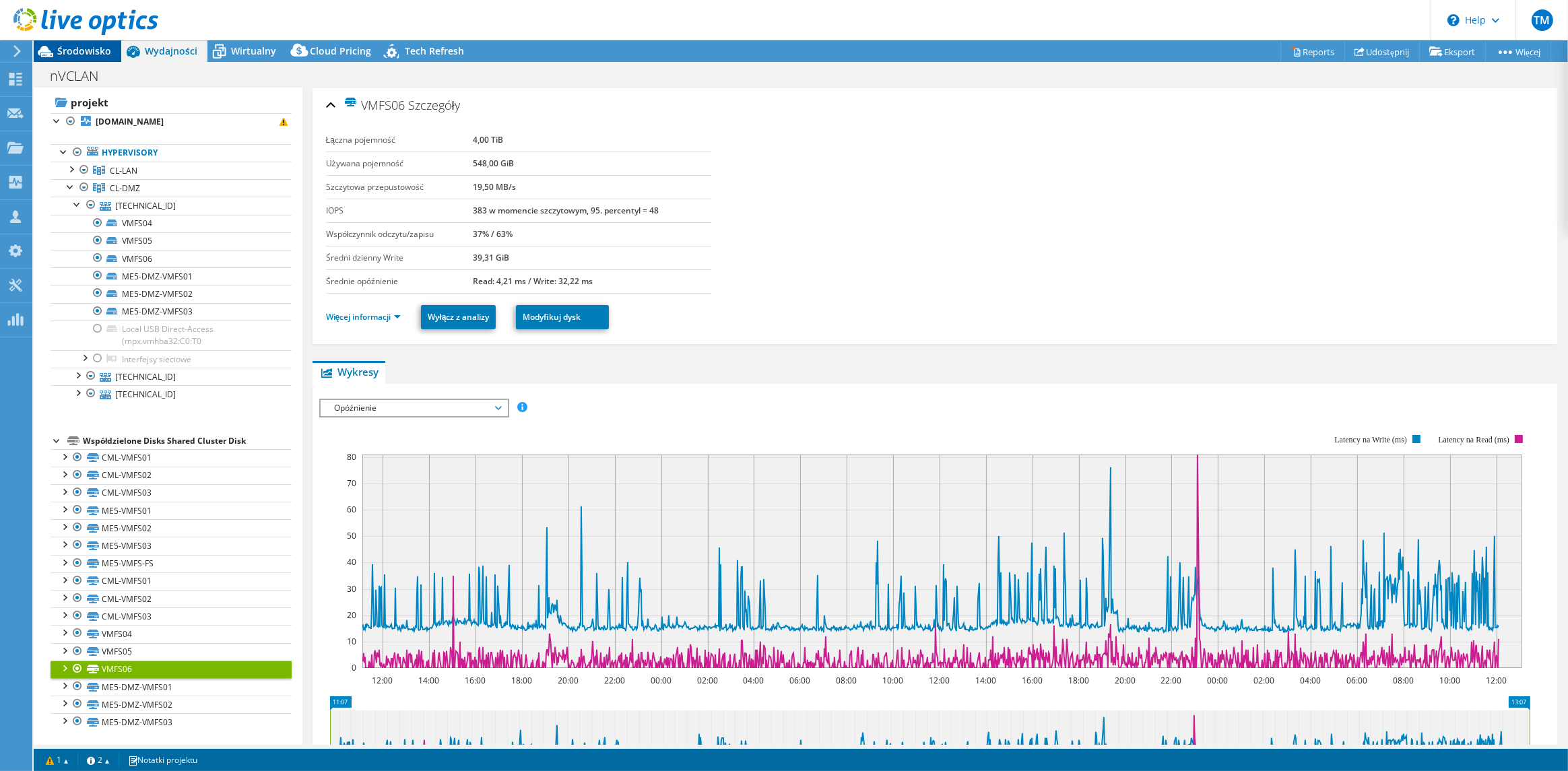
click at [70, 60] on div "Środowisko" at bounding box center [77, 51] width 88 height 22
